Goal: Task Accomplishment & Management: Manage account settings

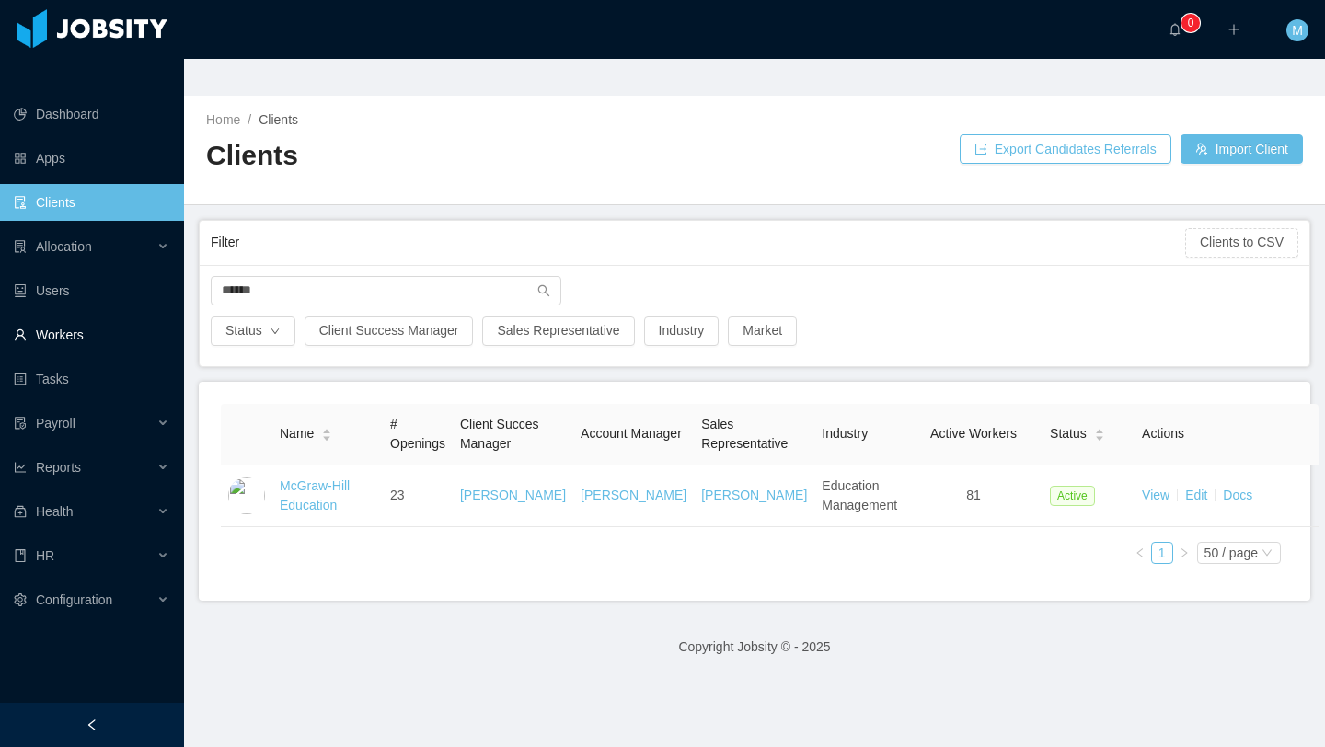
click at [93, 316] on link "Workers" at bounding box center [91, 334] width 155 height 37
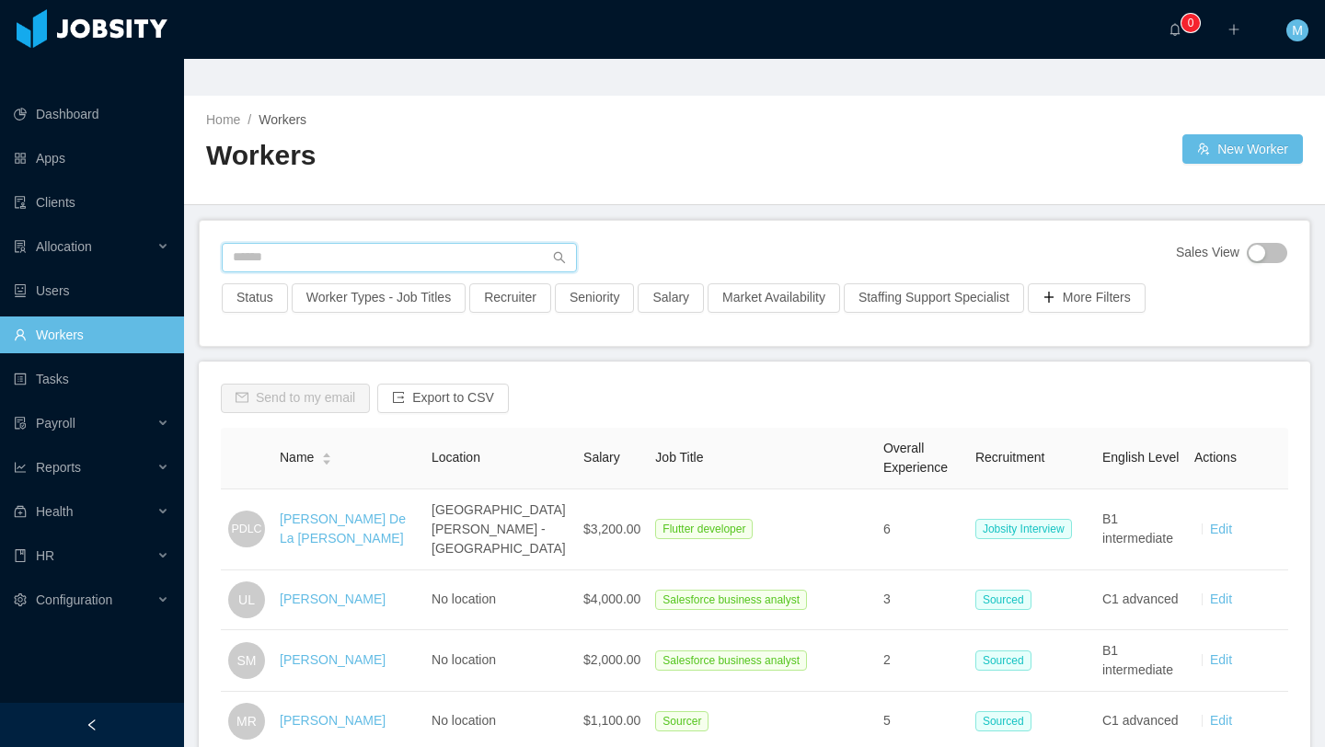
click at [372, 243] on input "text" at bounding box center [399, 257] width 355 height 29
type input "**********"
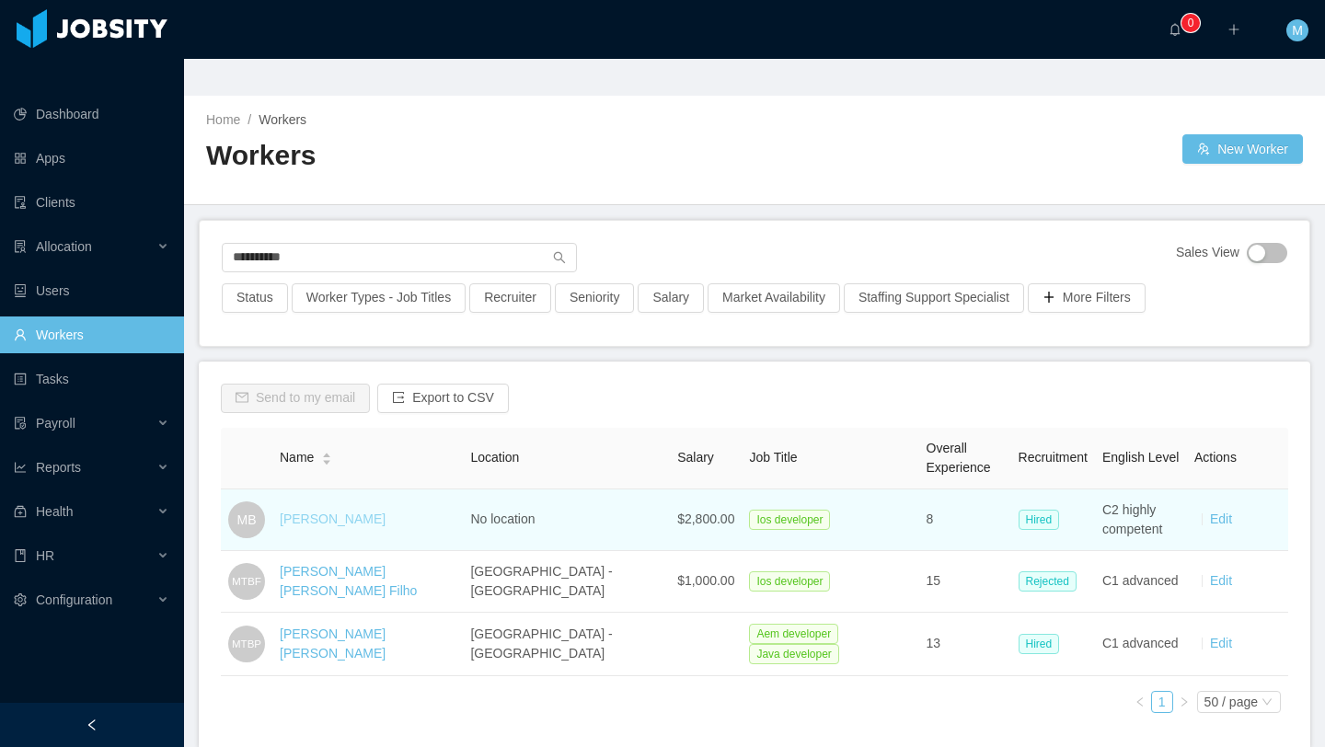
click at [341, 511] on link "Marco Braga" at bounding box center [333, 518] width 106 height 15
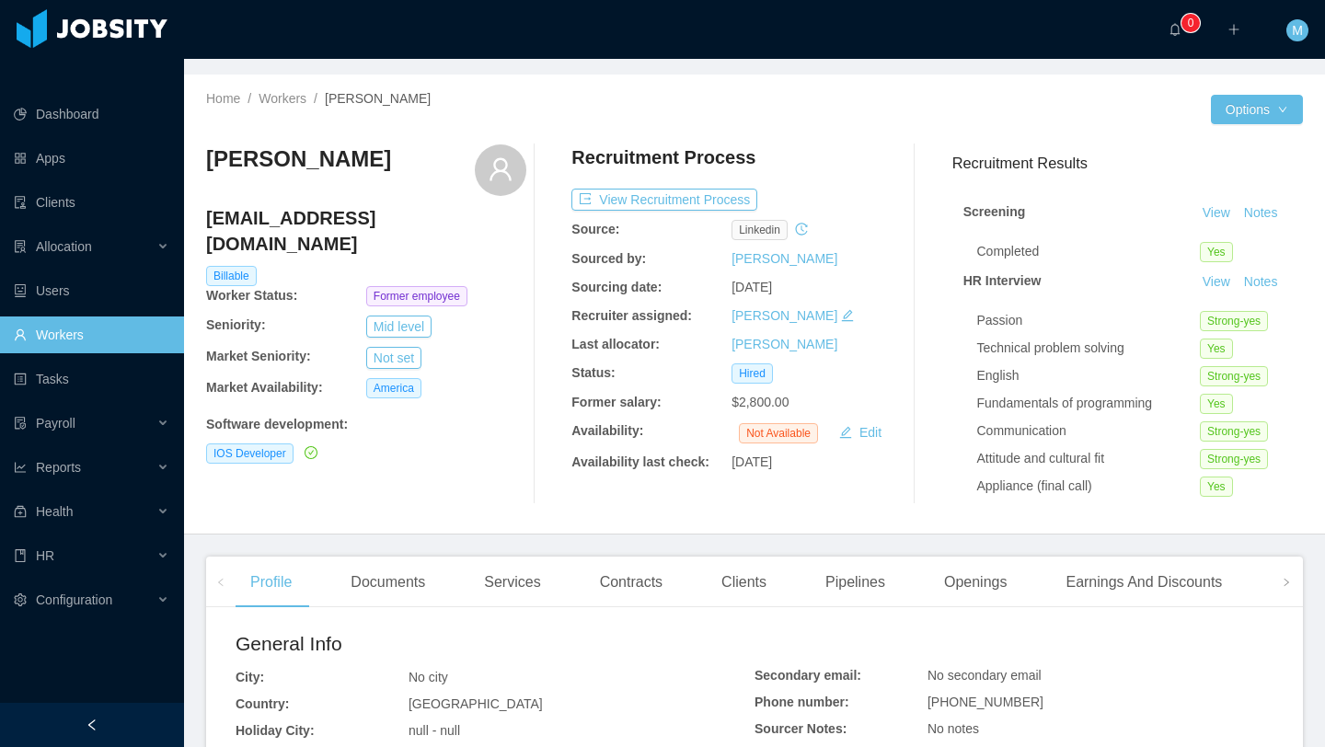
scroll to position [25, 0]
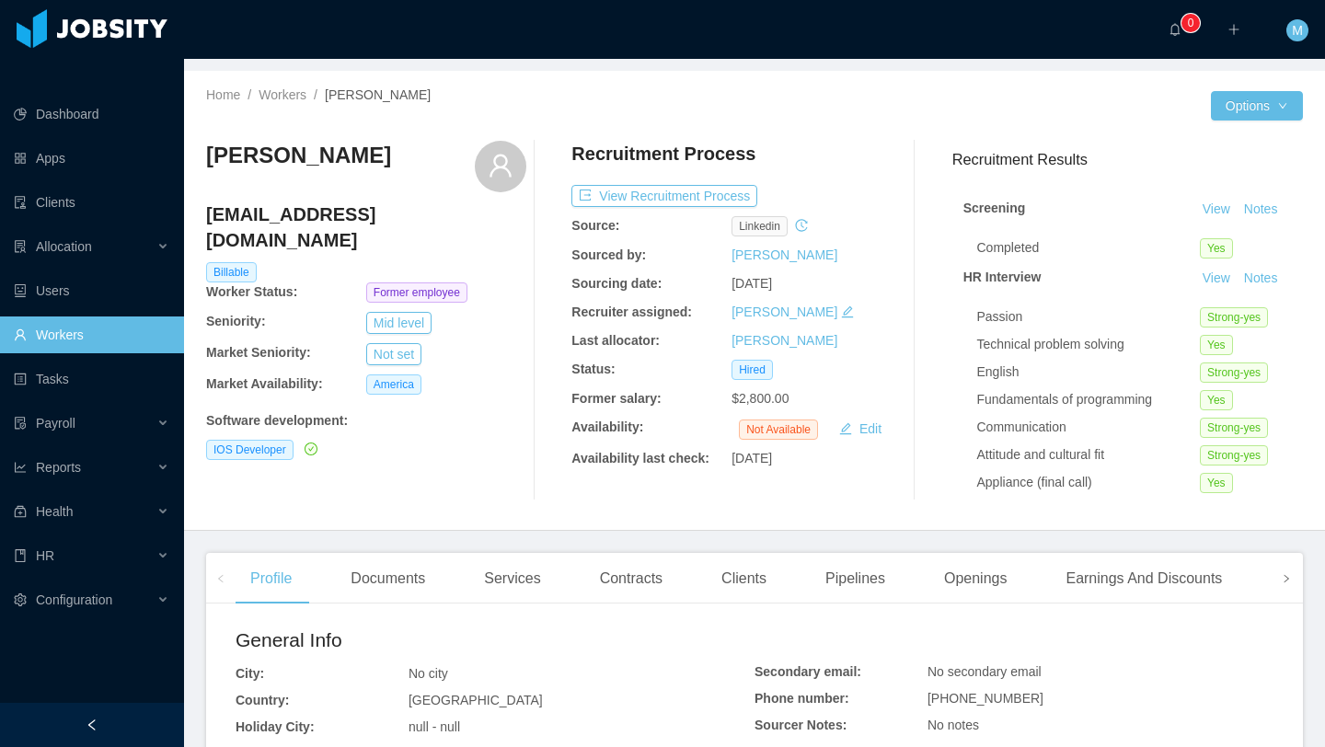
click at [1281, 567] on span at bounding box center [1285, 578] width 11 height 22
click at [1205, 553] on div "Experience" at bounding box center [1208, 579] width 103 height 52
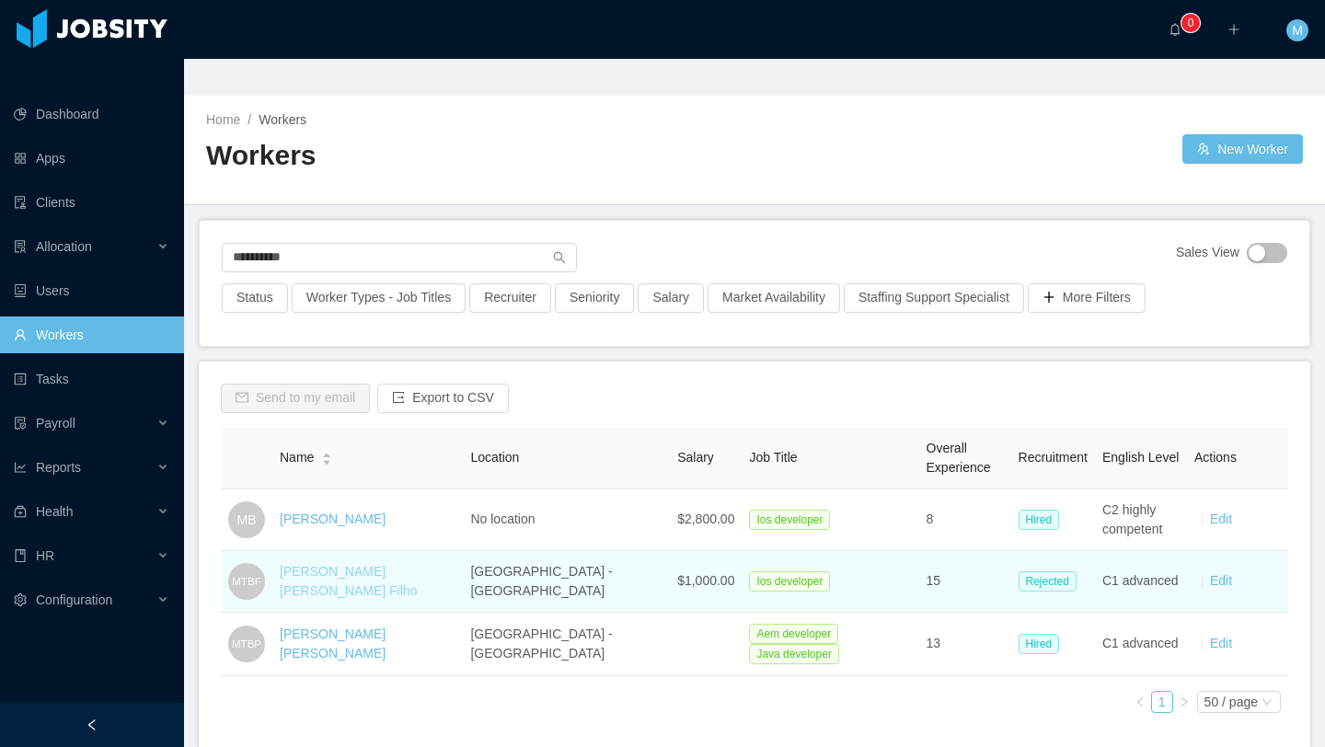
click at [351, 564] on link "Marco Tullio Braga Filho" at bounding box center [348, 581] width 137 height 34
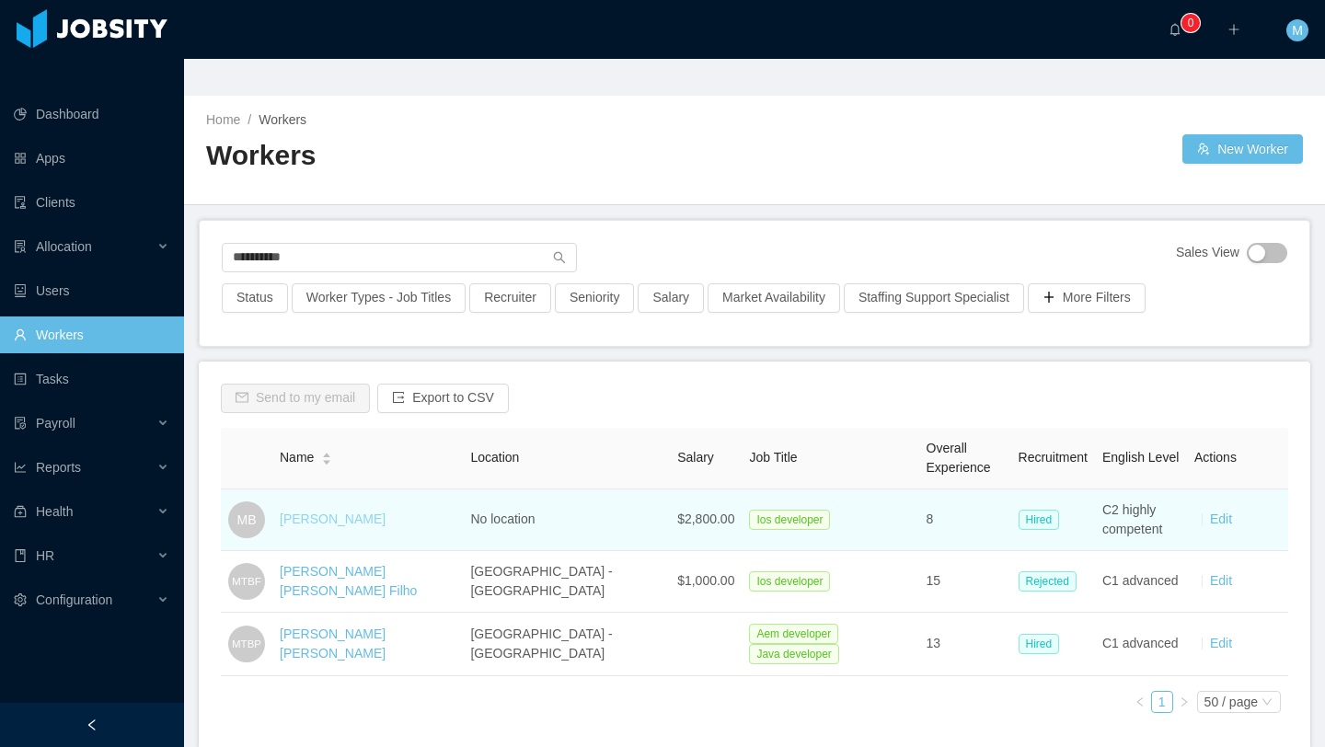
click at [349, 511] on link "Marco Braga" at bounding box center [333, 518] width 106 height 15
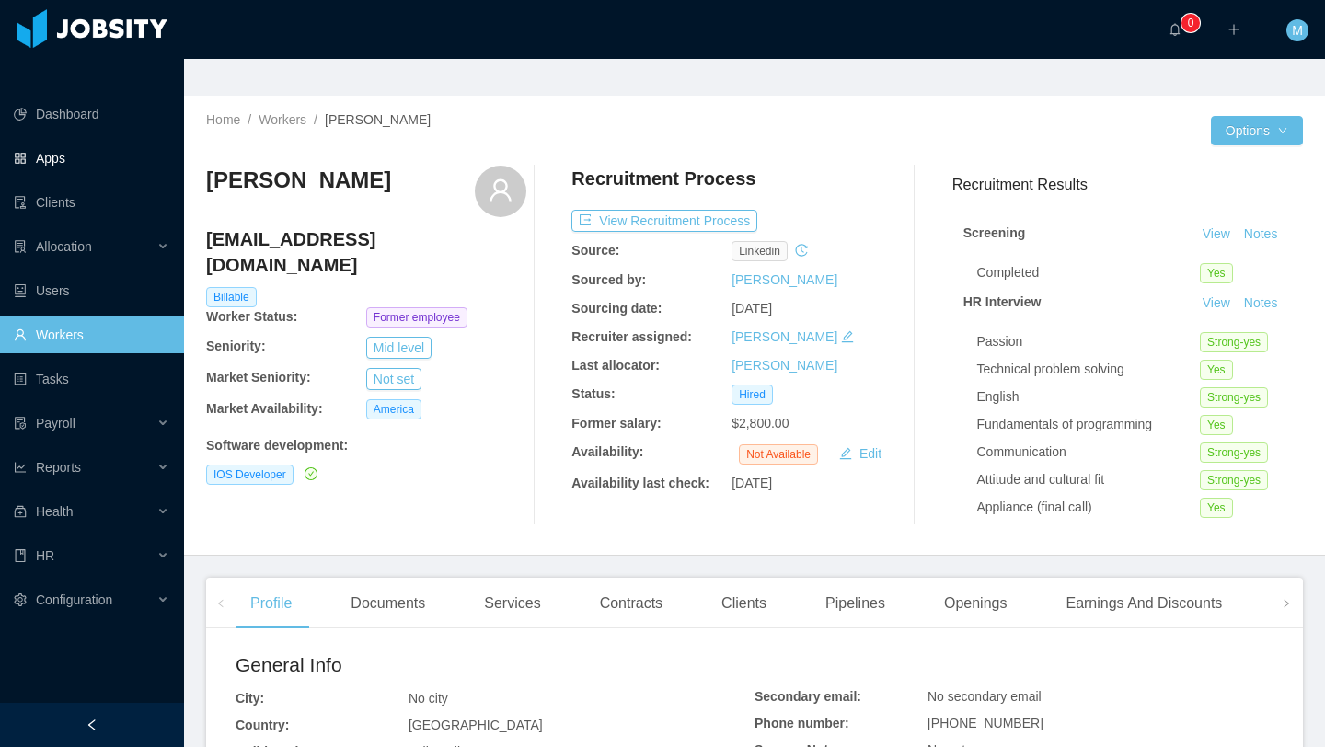
click at [60, 140] on link "Apps" at bounding box center [91, 158] width 155 height 37
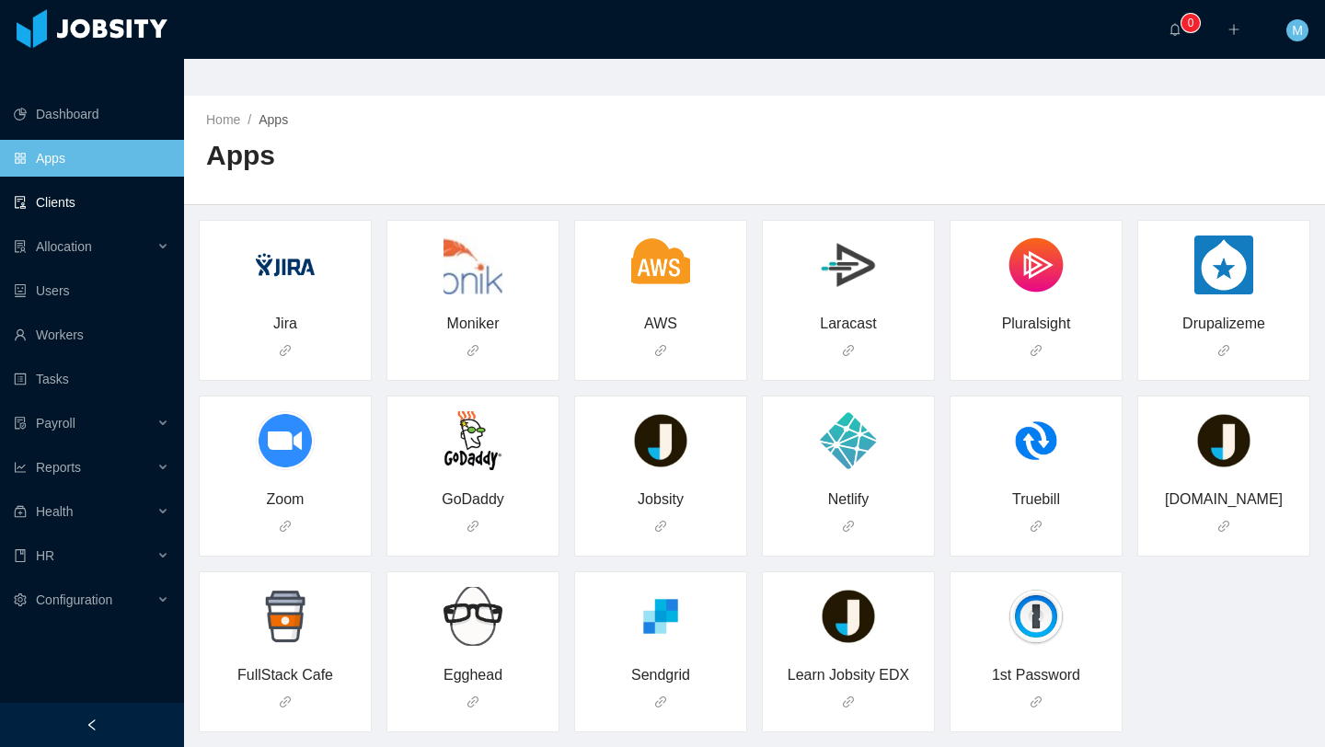
click at [60, 184] on link "Clients" at bounding box center [91, 202] width 155 height 37
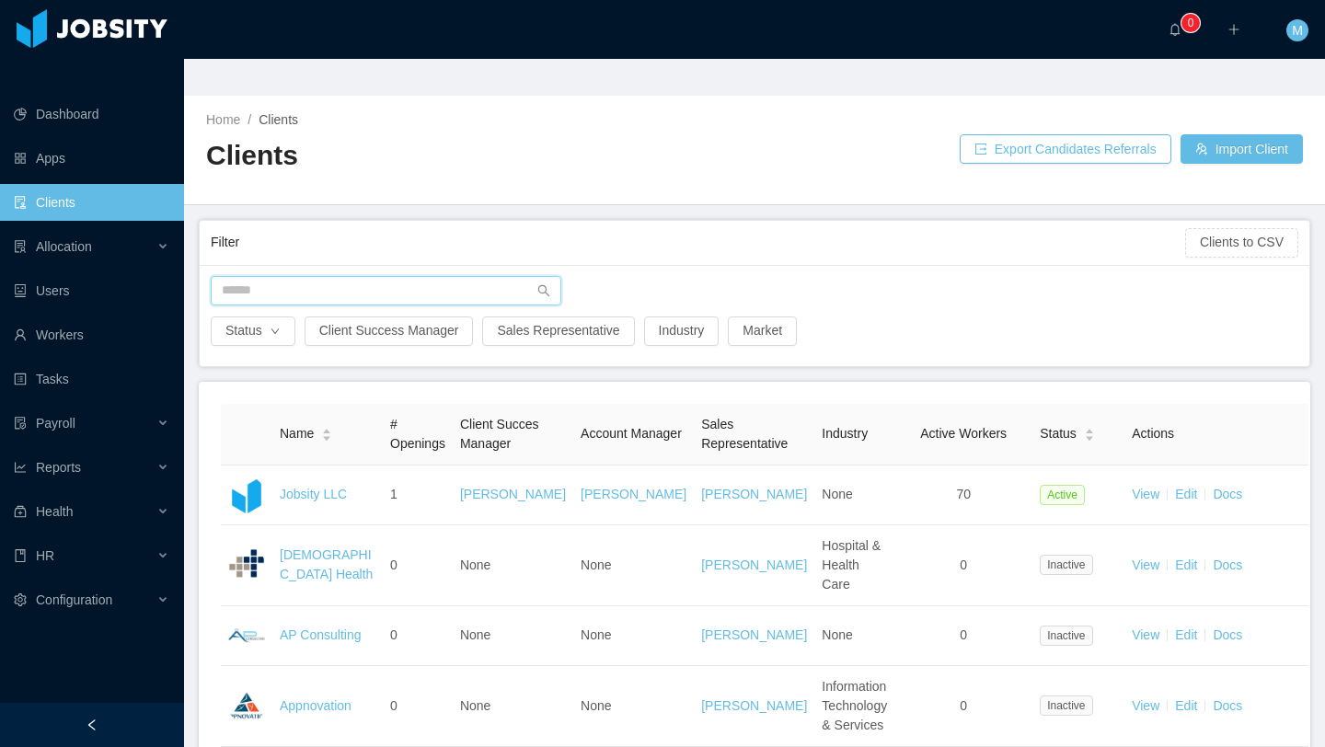
click at [328, 276] on input "text" at bounding box center [386, 290] width 350 height 29
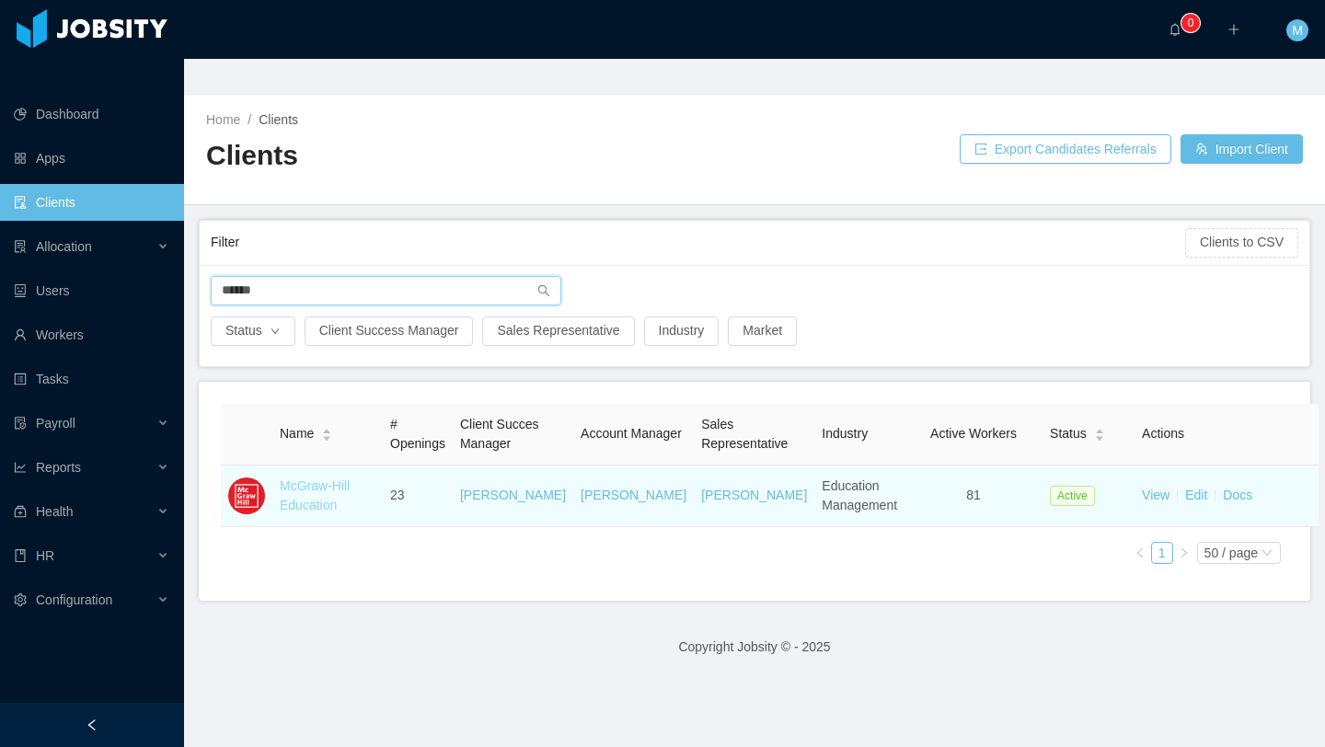
type input "******"
click at [285, 488] on link "McGraw-Hill Education" at bounding box center [315, 495] width 70 height 34
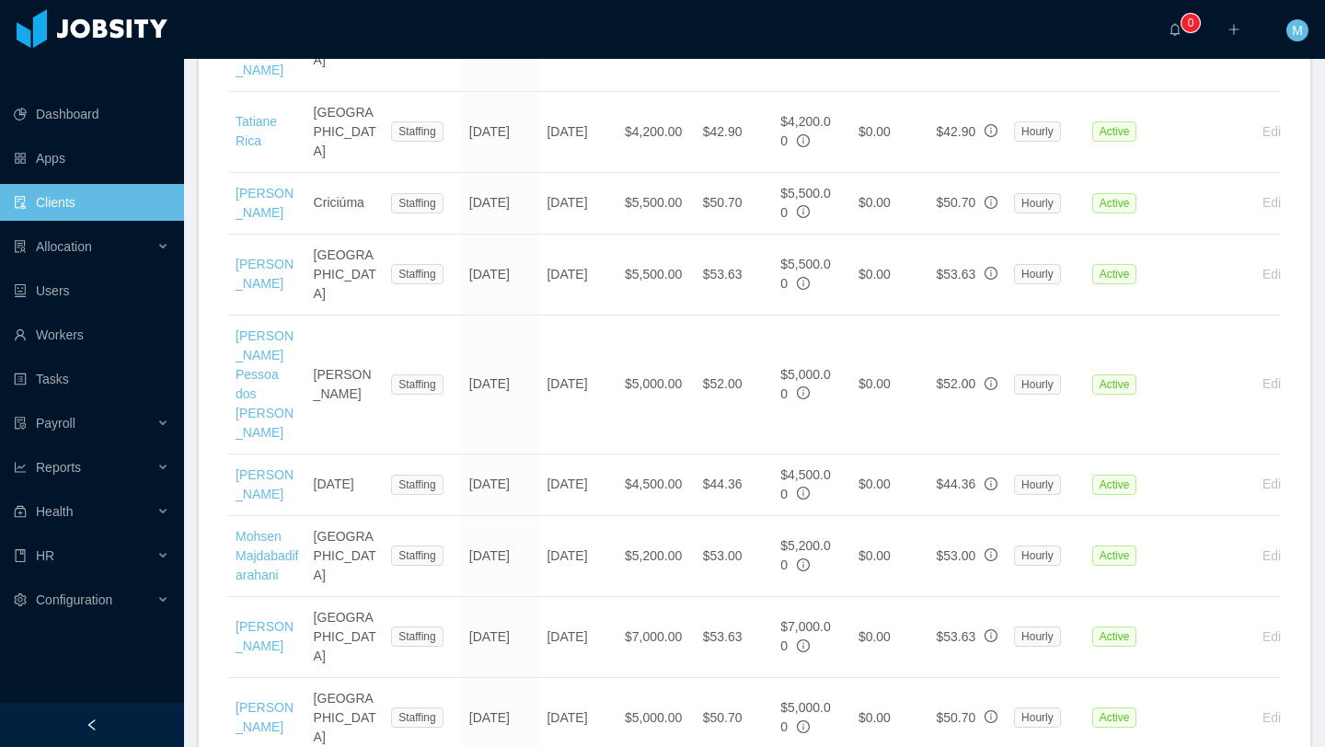
scroll to position [4005, 0]
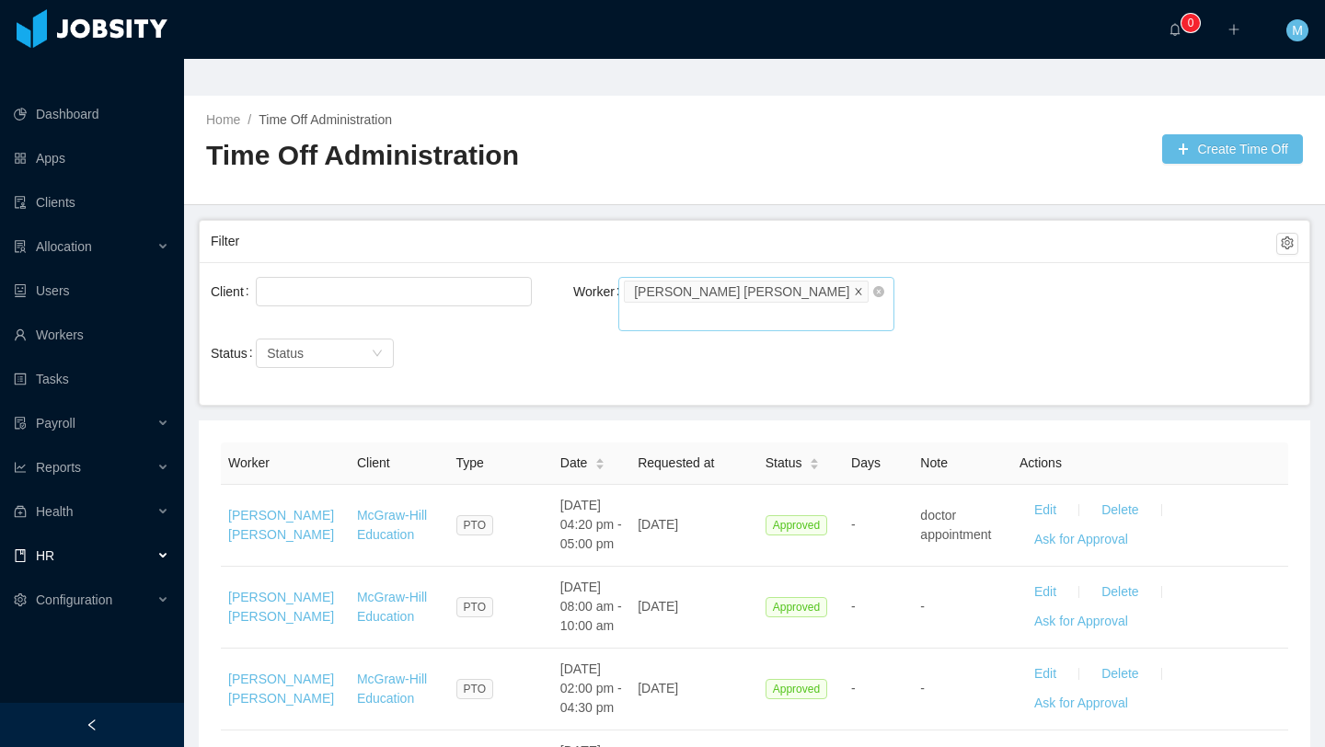
click at [854, 286] on icon "icon: close" at bounding box center [858, 290] width 9 height 9
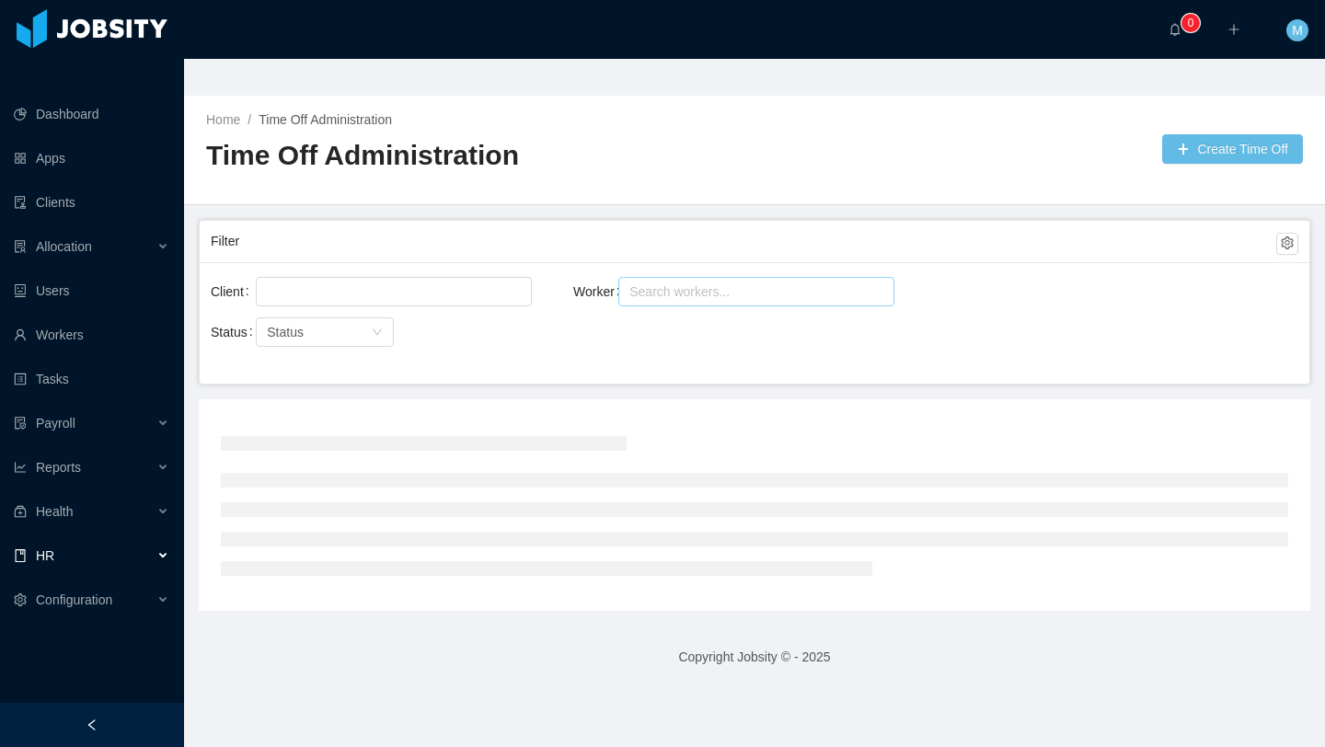
click at [812, 282] on div "Search workers..." at bounding box center [747, 291] width 237 height 18
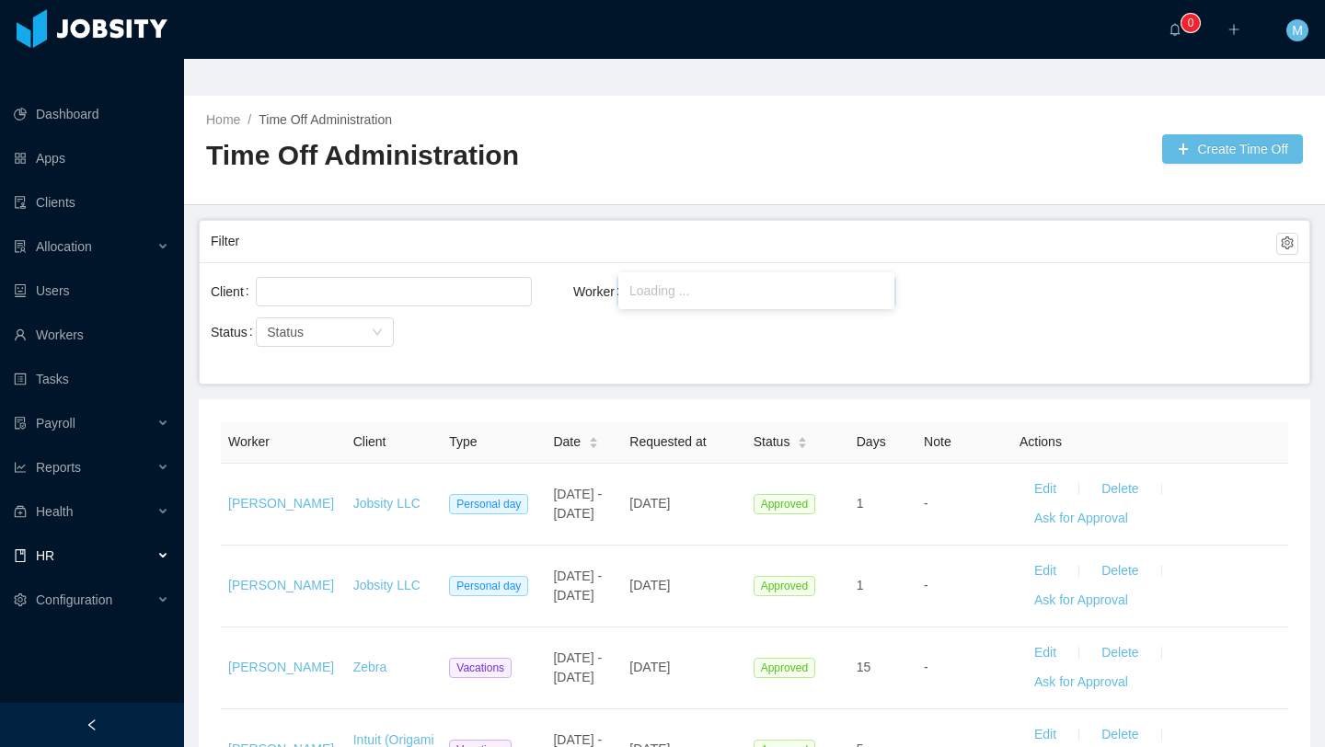
type input "**********"
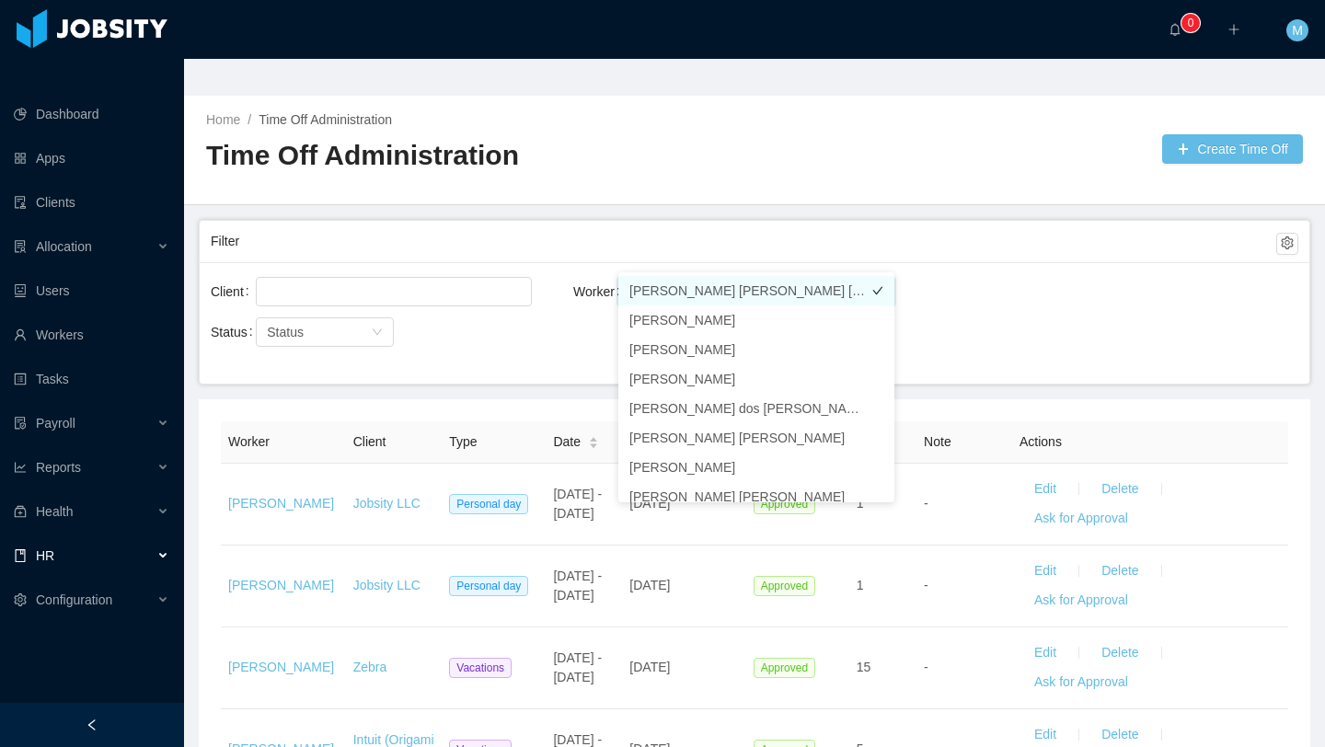
click at [745, 294] on li "[PERSON_NAME] [PERSON_NAME] [PERSON_NAME]" at bounding box center [756, 290] width 276 height 29
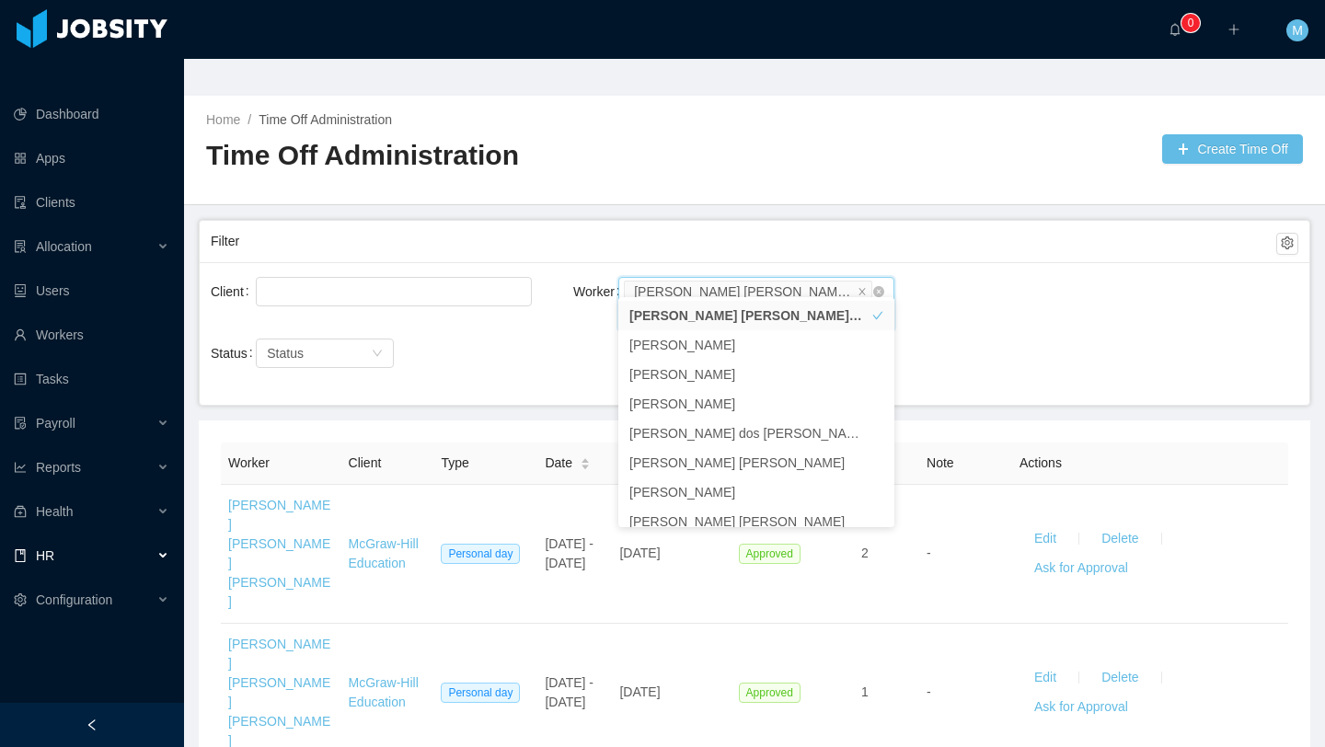
click at [579, 297] on div "Worker Search workers... [PERSON_NAME] [PERSON_NAME] [PERSON_NAME]" at bounding box center [754, 313] width 362 height 80
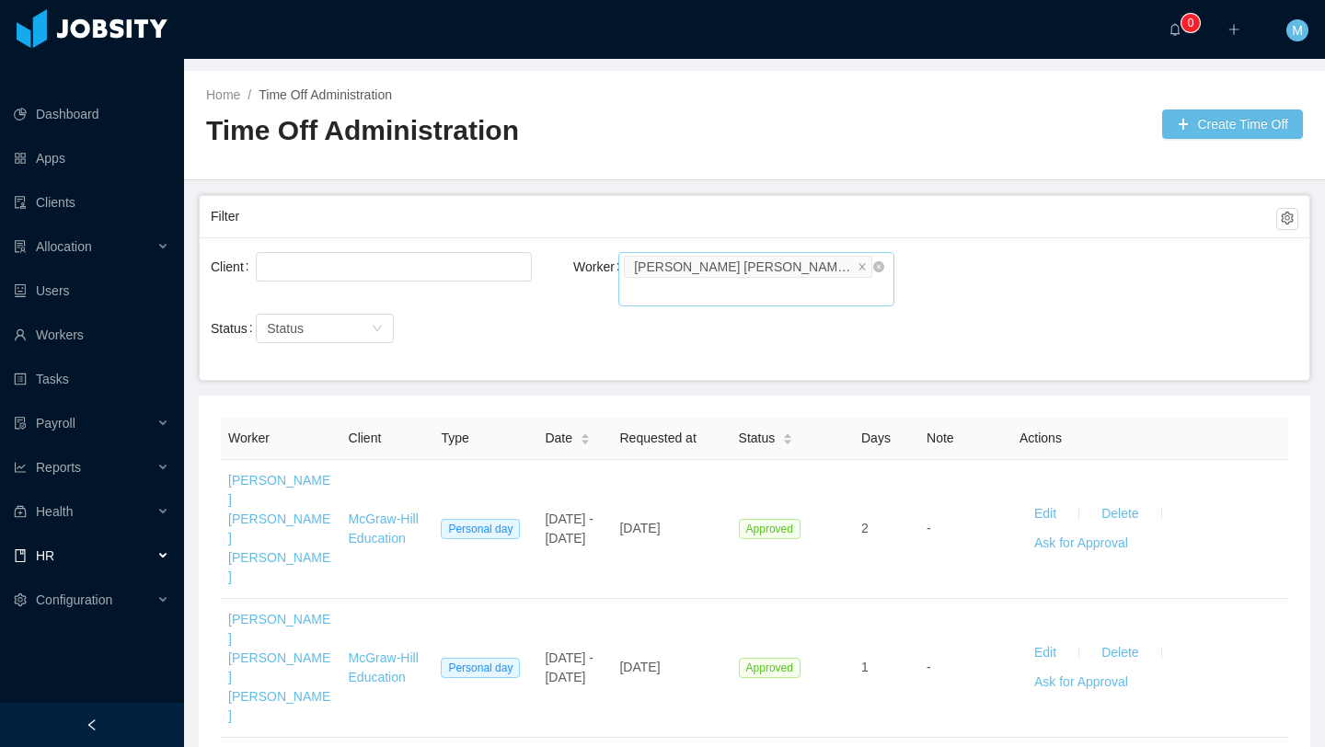
scroll to position [26, 0]
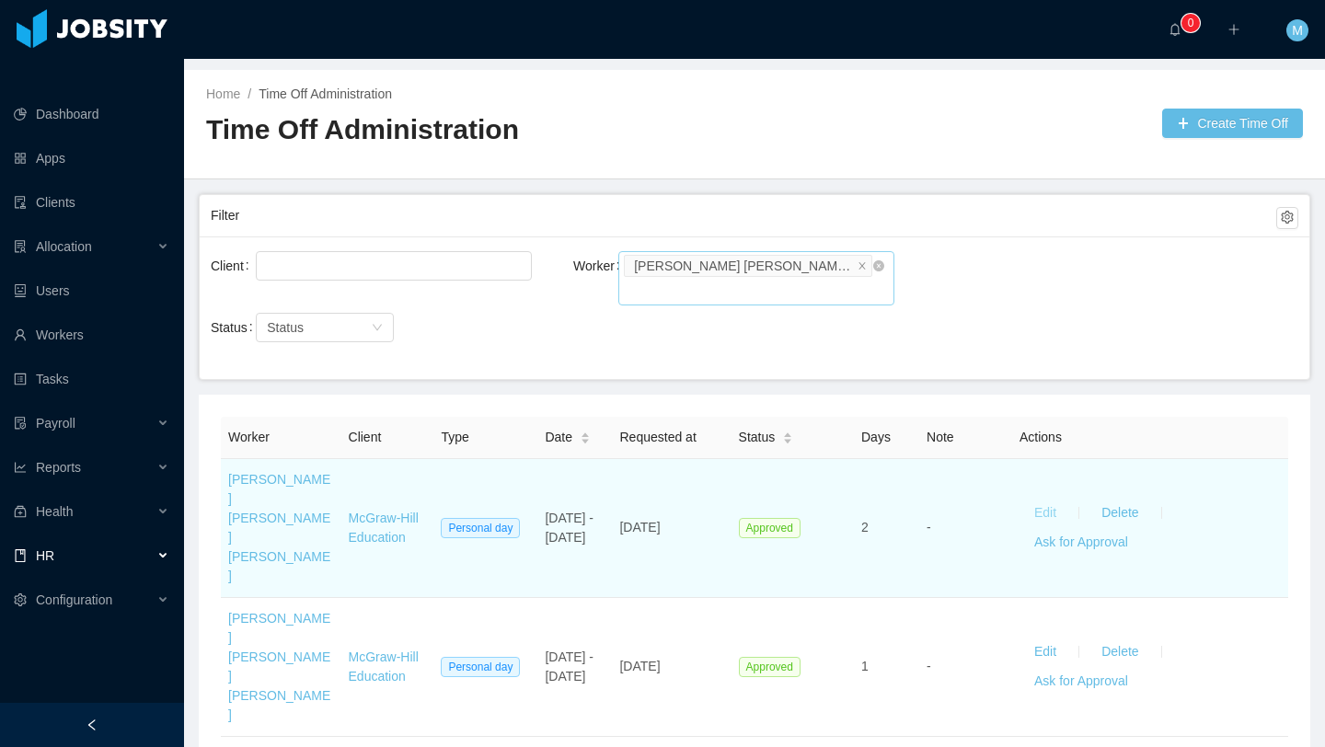
click at [1045, 499] on button "Edit" at bounding box center [1045, 513] width 52 height 29
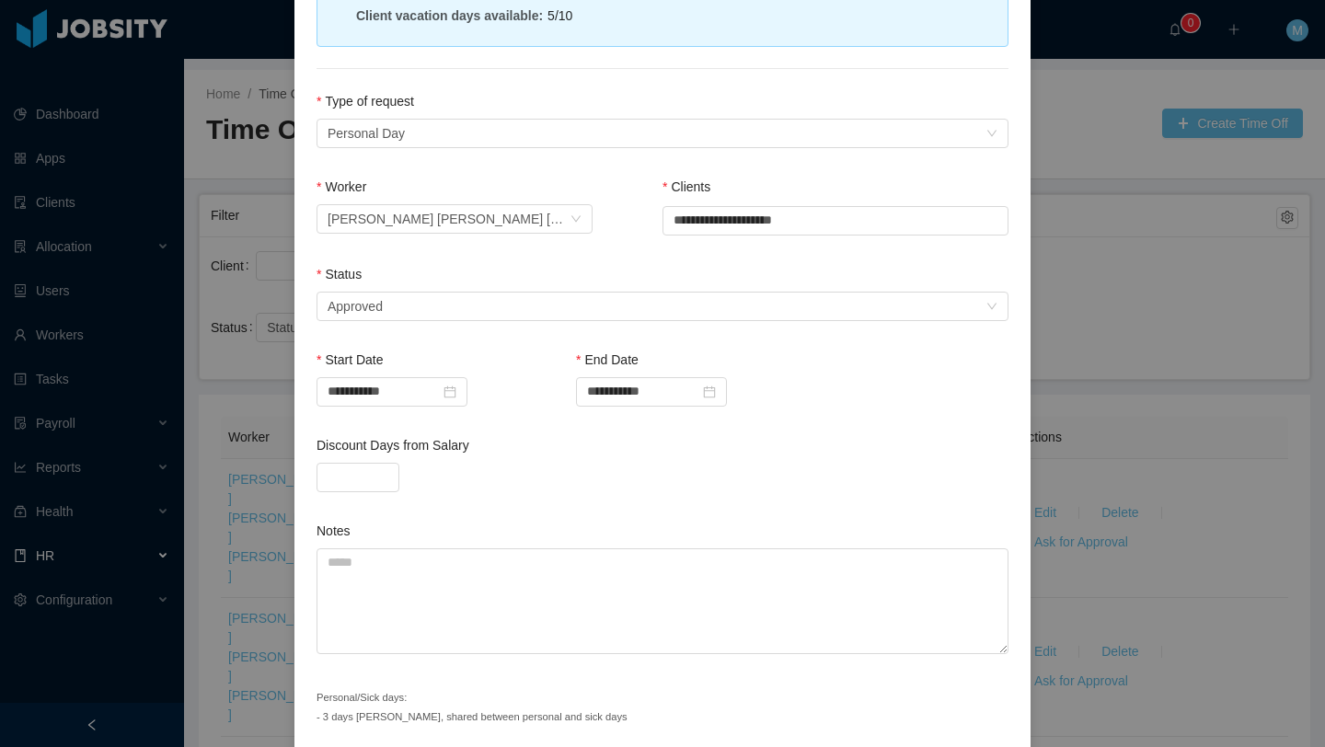
scroll to position [271, 0]
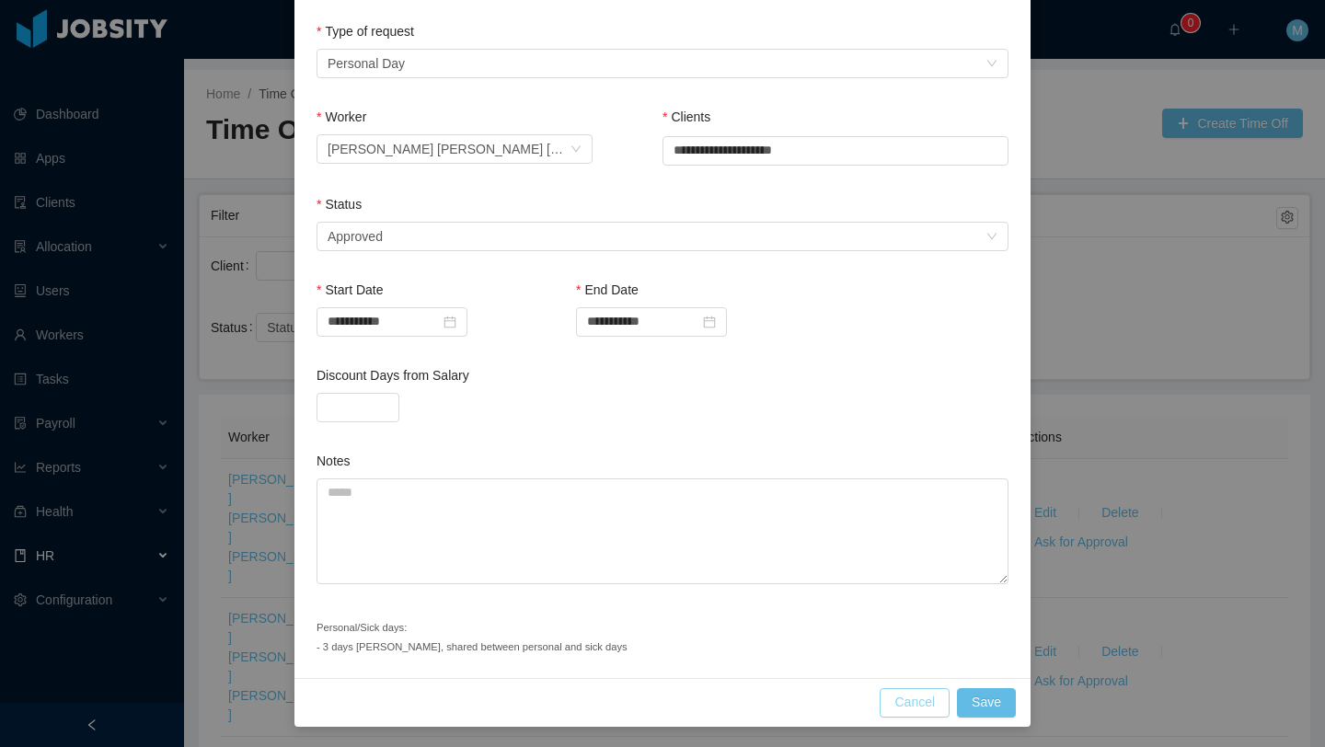
click at [917, 706] on button "Cancel" at bounding box center [914, 702] width 70 height 29
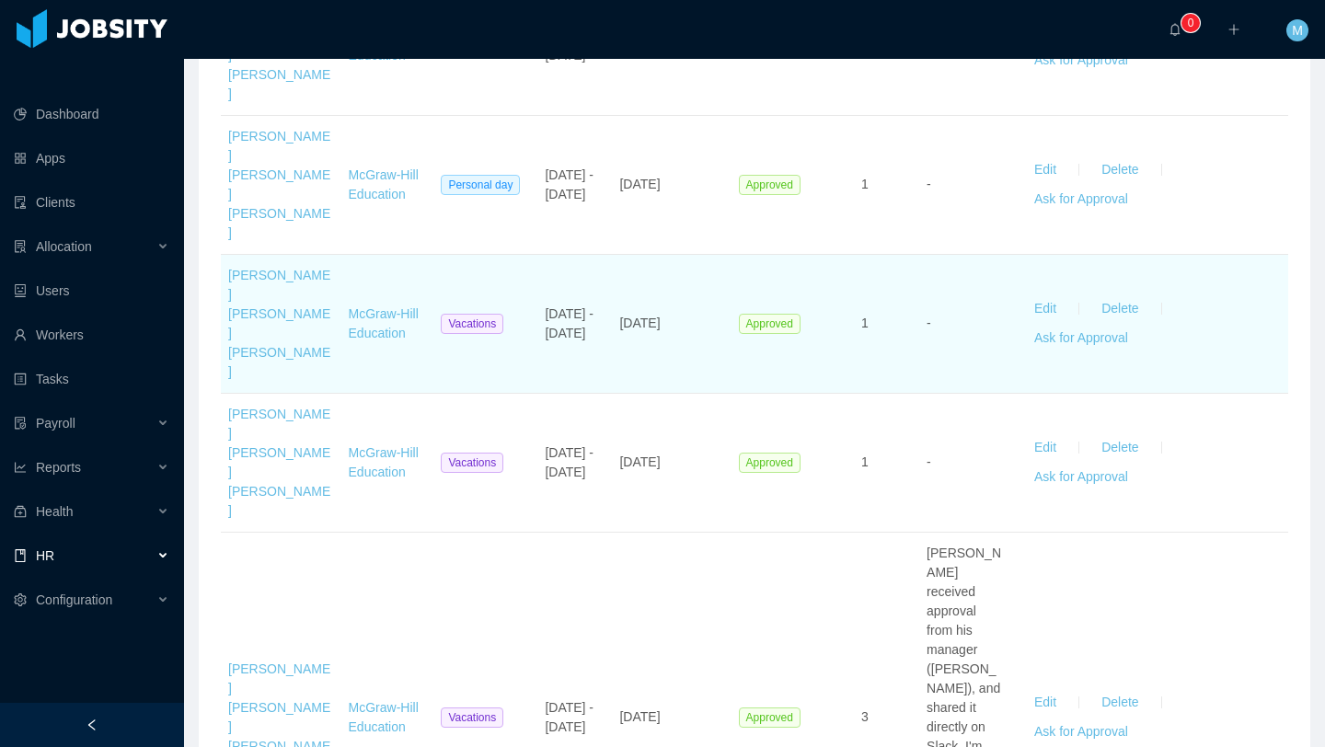
scroll to position [613, 0]
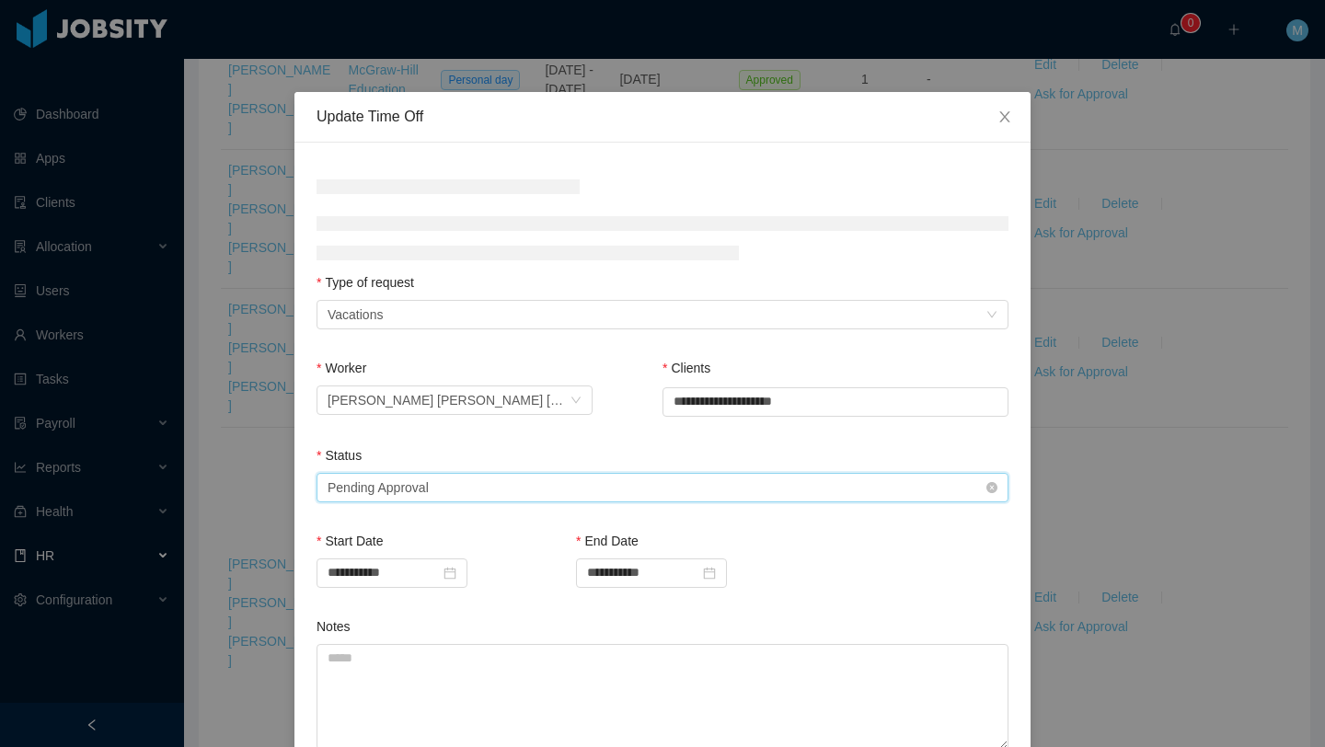
click at [599, 488] on div "Select status Pending Approval" at bounding box center [656, 488] width 658 height 28
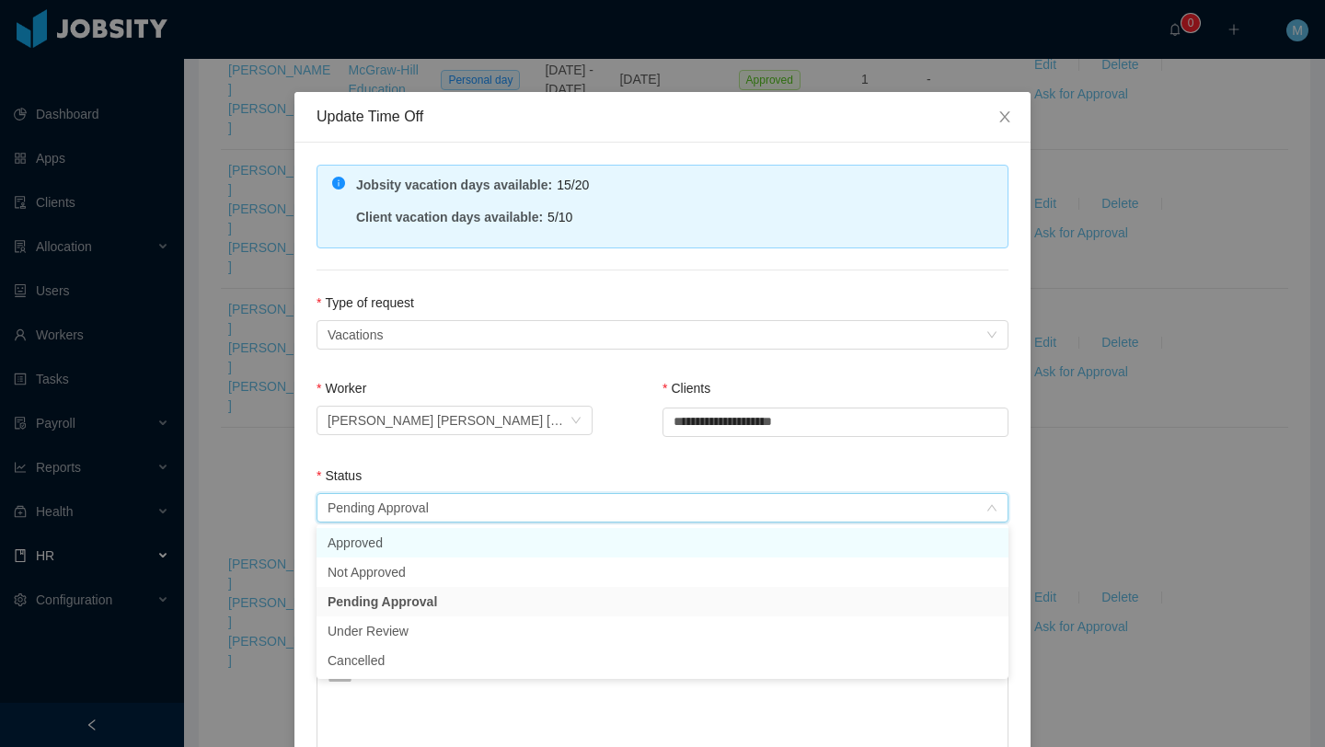
click at [389, 537] on li "Approved" at bounding box center [662, 542] width 692 height 29
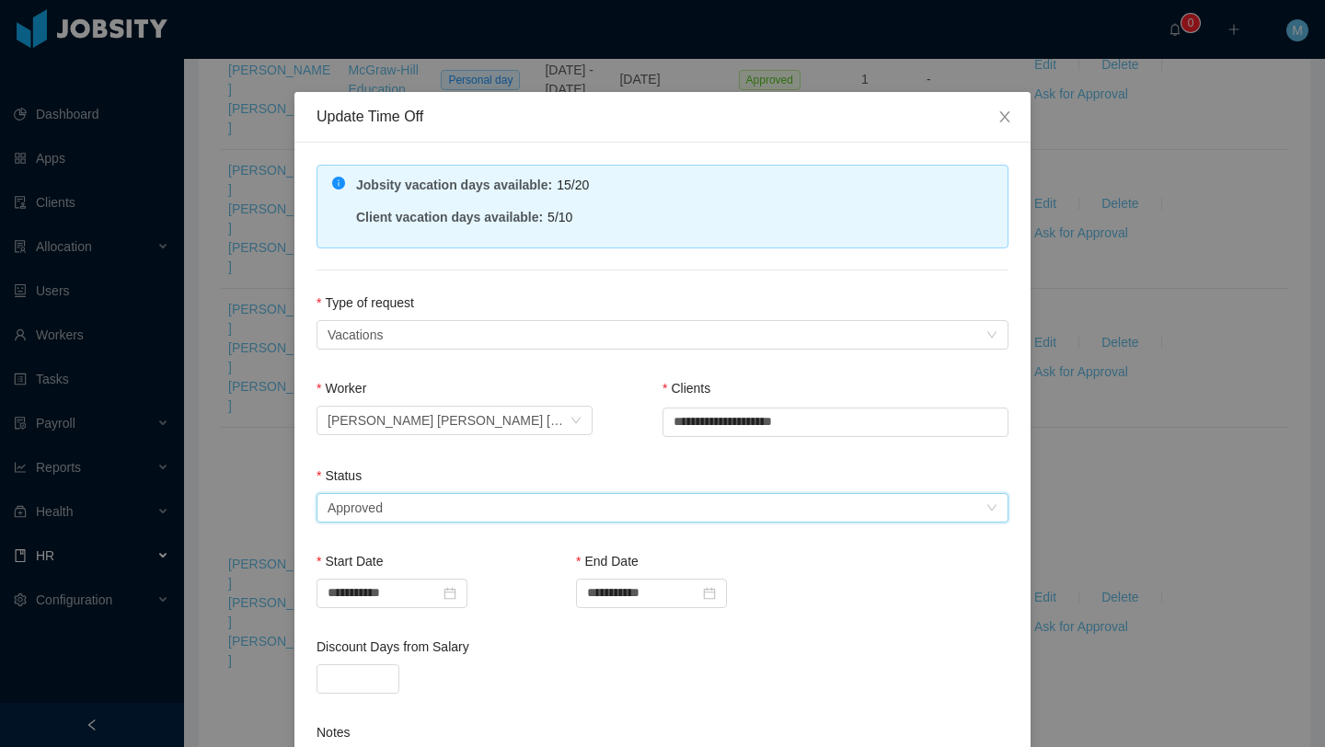
click at [448, 470] on div "Status" at bounding box center [662, 479] width 692 height 27
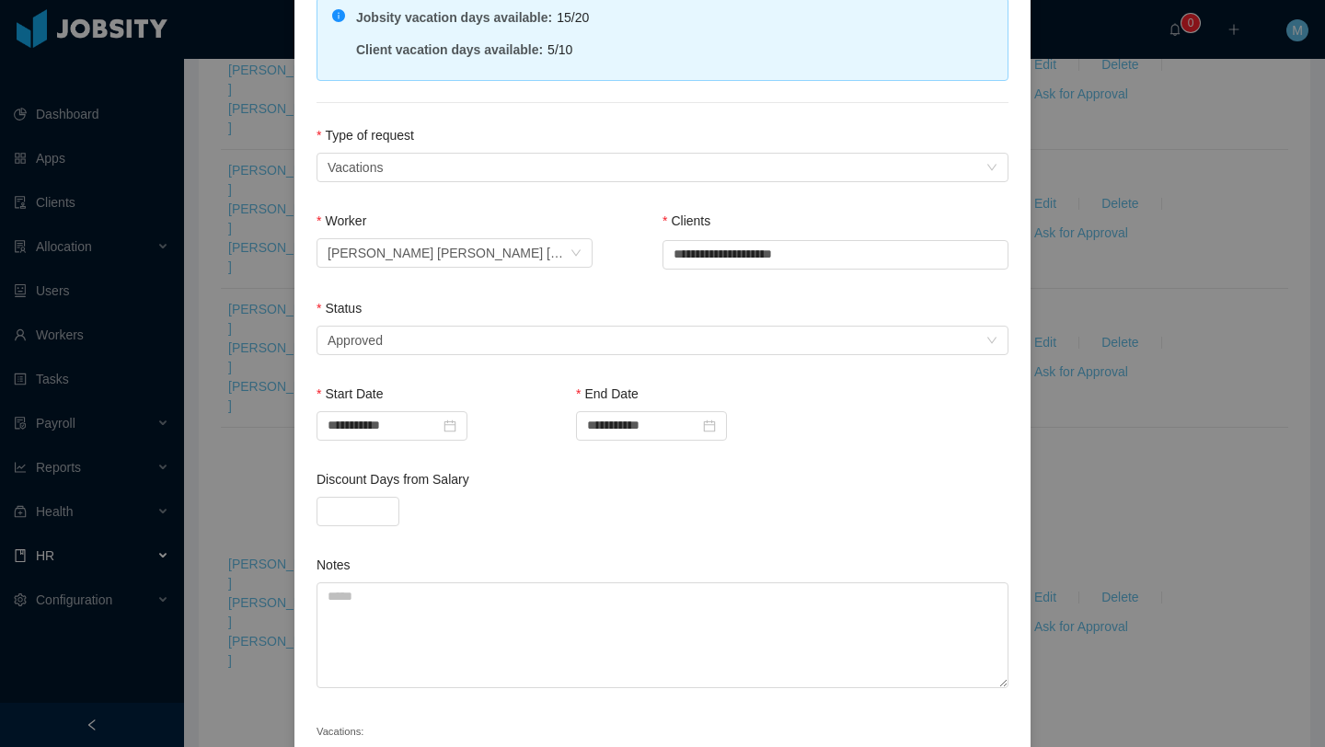
scroll to position [291, 0]
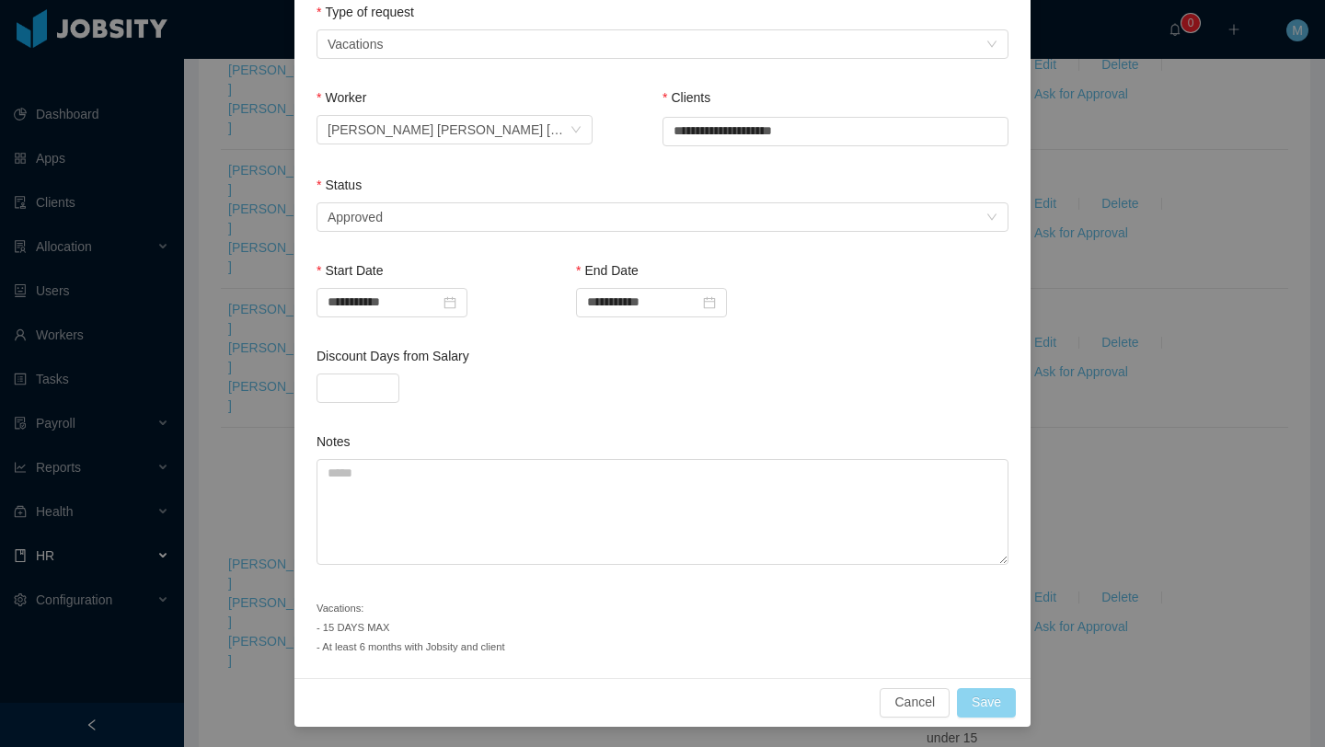
click at [981, 699] on button "Save" at bounding box center [986, 702] width 59 height 29
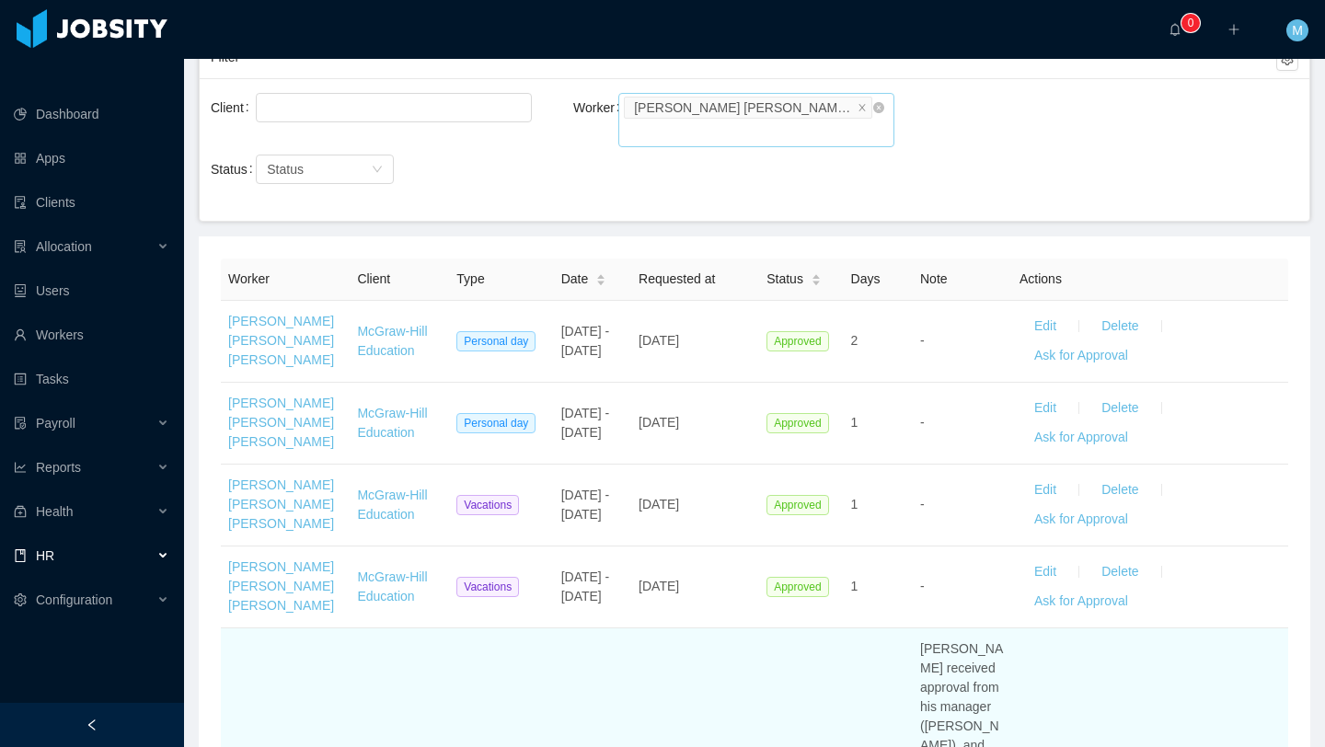
scroll to position [0, 0]
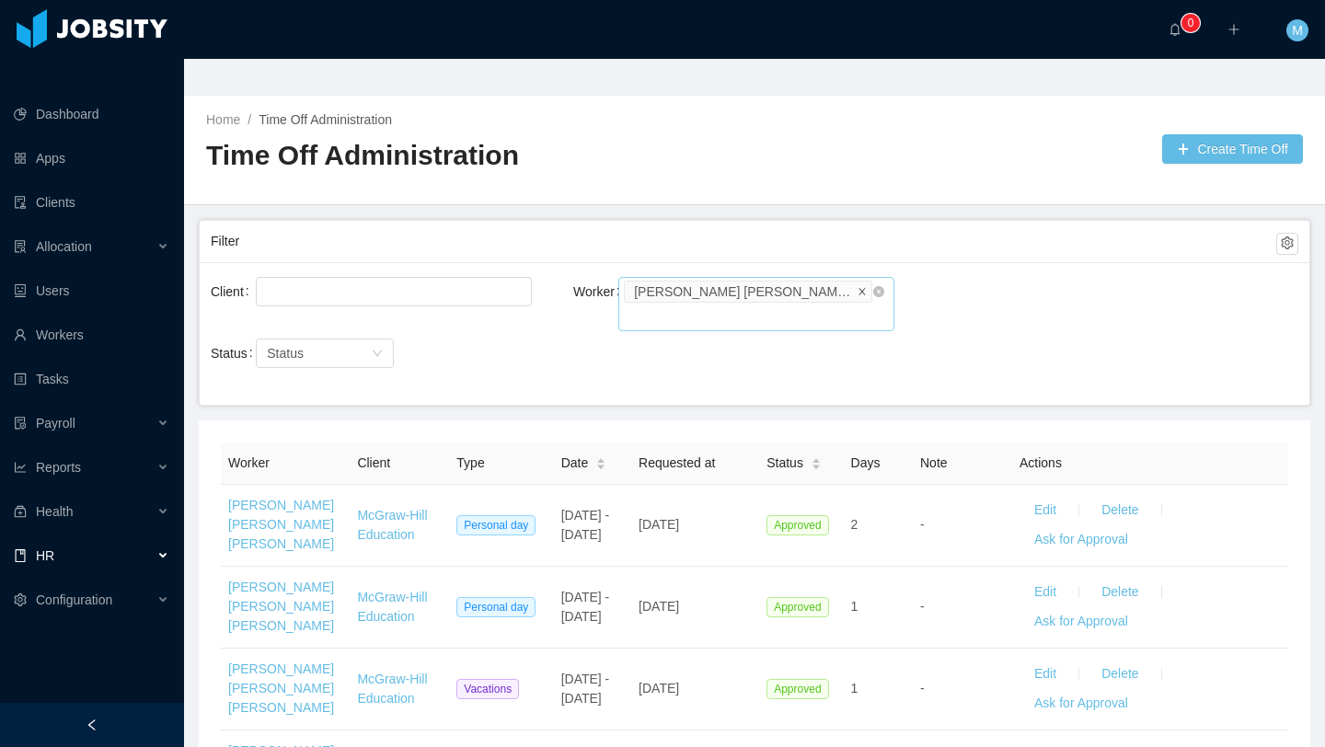
click at [857, 286] on icon "icon: close" at bounding box center [861, 290] width 9 height 9
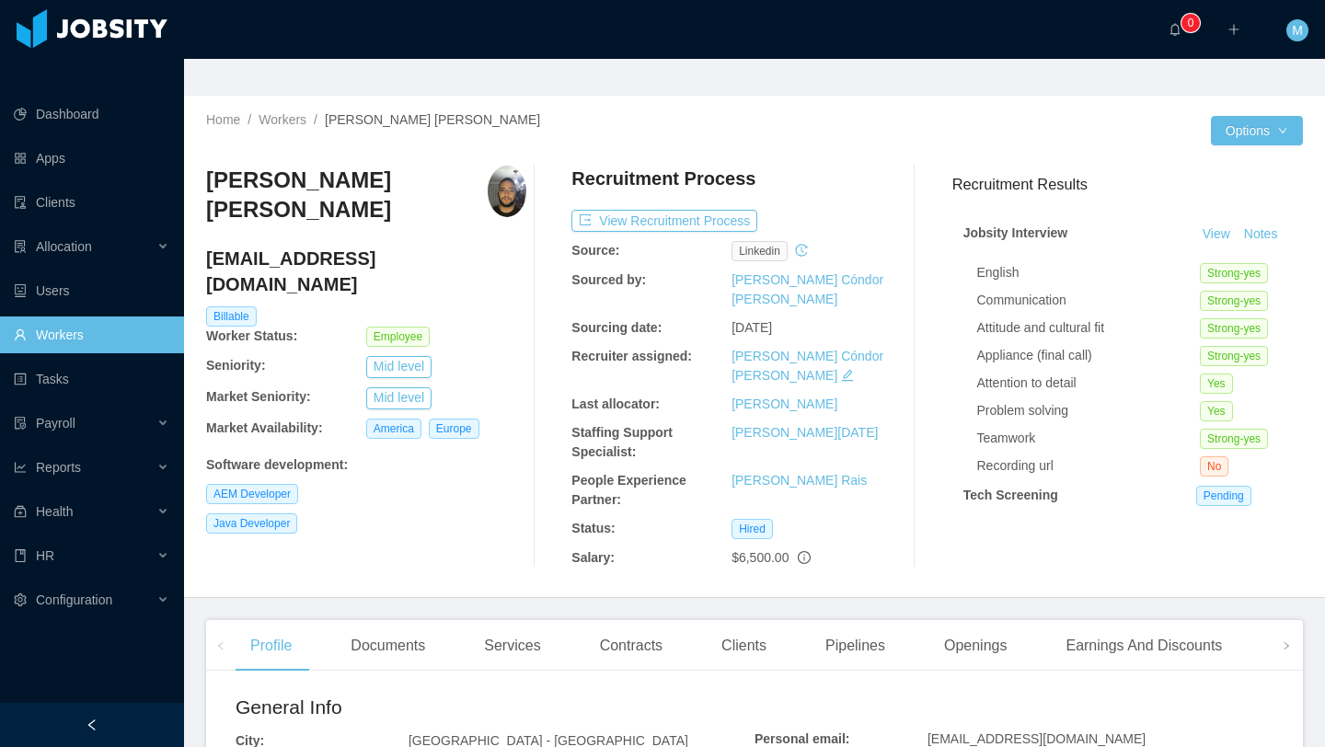
click at [480, 110] on div "Home / Workers / Marco Tulio Braga Pinto /" at bounding box center [480, 119] width 548 height 19
click at [492, 166] on img at bounding box center [507, 192] width 39 height 52
click at [497, 166] on img at bounding box center [507, 192] width 39 height 52
